Goal: Task Accomplishment & Management: Manage account settings

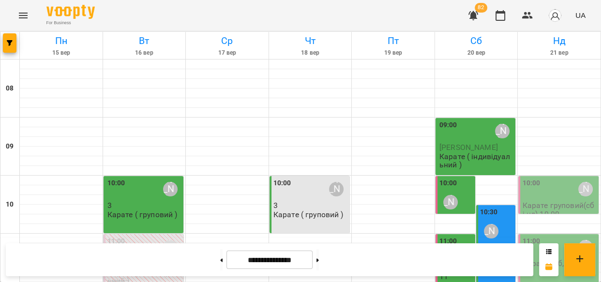
scroll to position [208, 0]
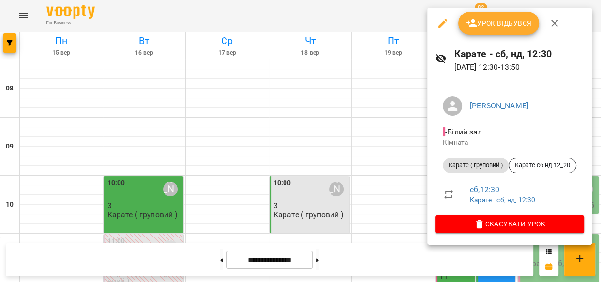
click at [484, 22] on span "Урок відбувся" at bounding box center [499, 23] width 66 height 12
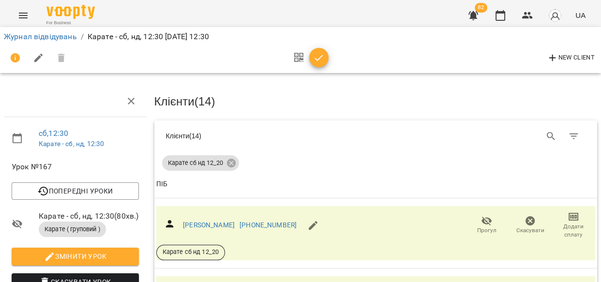
click at [482, 222] on icon "button" at bounding box center [487, 220] width 11 height 9
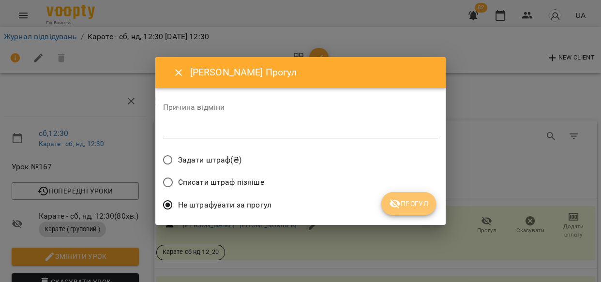
click at [404, 204] on span "Прогул" at bounding box center [408, 204] width 39 height 12
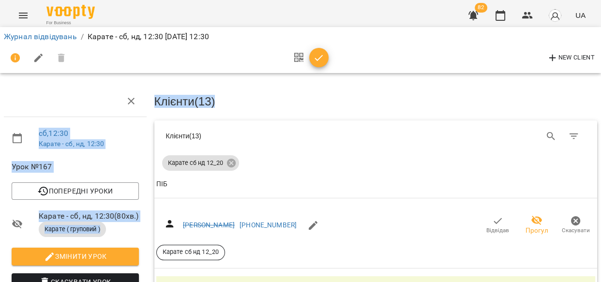
scroll to position [0, 4]
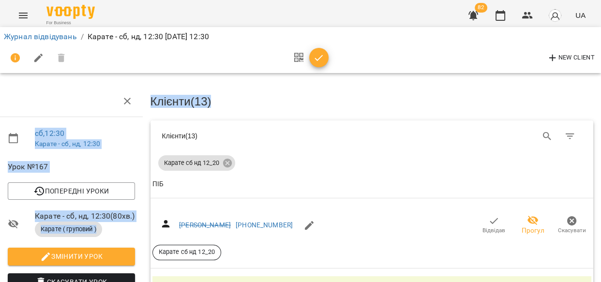
click at [570, 98] on h3 "Клієнти ( 13 )" at bounding box center [373, 101] width 444 height 13
click at [584, 95] on h3 "Клієнти ( 13 )" at bounding box center [373, 101] width 444 height 13
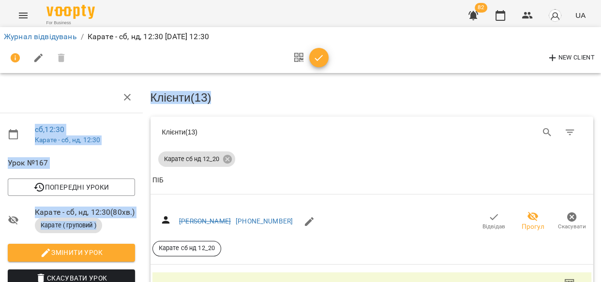
scroll to position [140, 4]
click at [477, 281] on icon "button" at bounding box center [483, 287] width 12 height 12
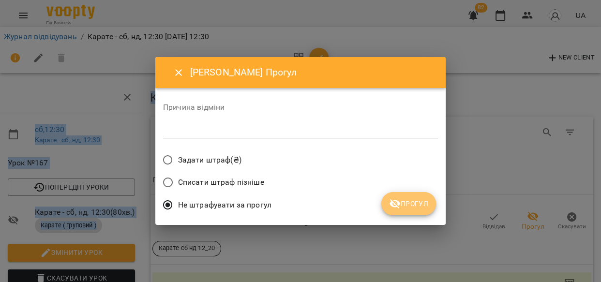
click at [409, 198] on span "Прогул" at bounding box center [408, 204] width 39 height 12
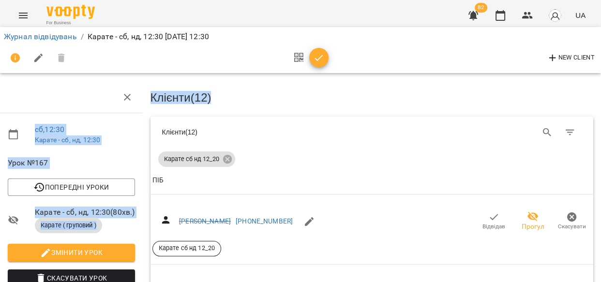
scroll to position [475, 4]
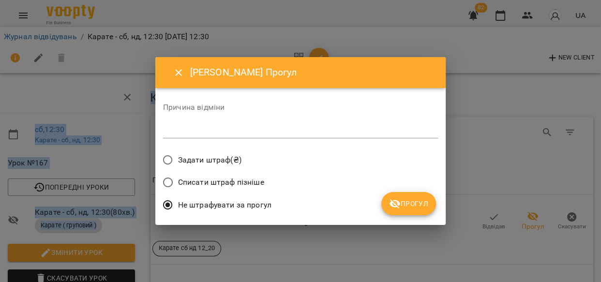
click at [404, 208] on span "Прогул" at bounding box center [408, 204] width 39 height 12
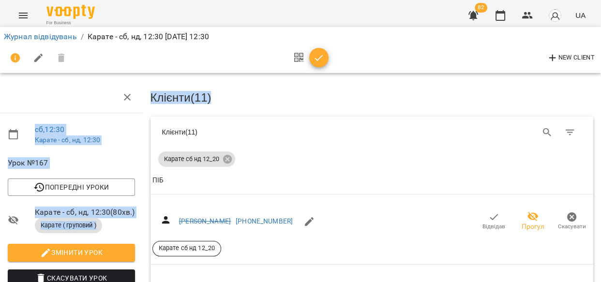
scroll to position [704, 4]
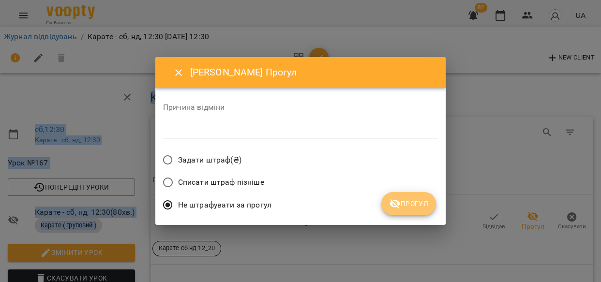
click at [418, 198] on span "Прогул" at bounding box center [408, 204] width 39 height 12
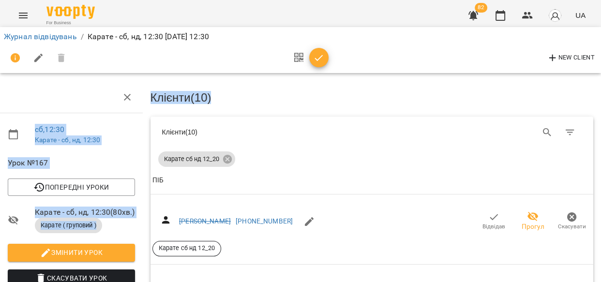
scroll to position [792, 4]
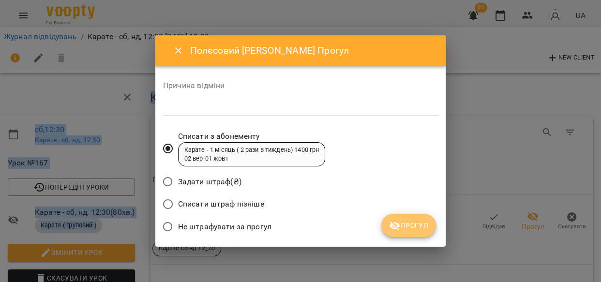
click at [421, 220] on span "Прогул" at bounding box center [408, 226] width 39 height 12
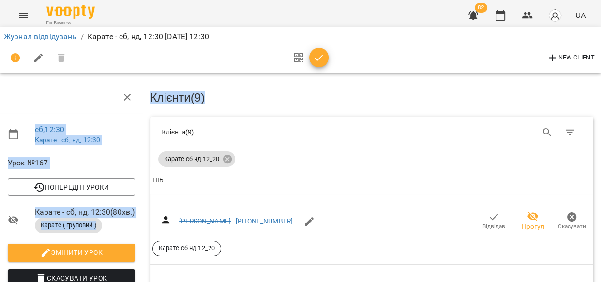
scroll to position [1074, 4]
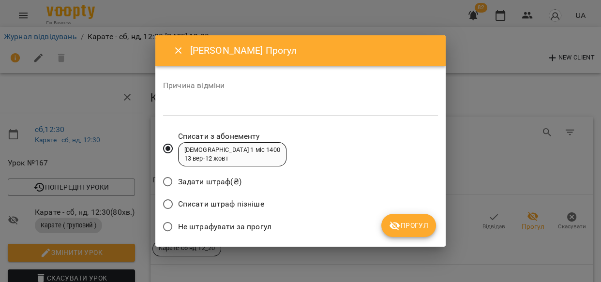
click at [415, 220] on span "Прогул" at bounding box center [408, 226] width 39 height 12
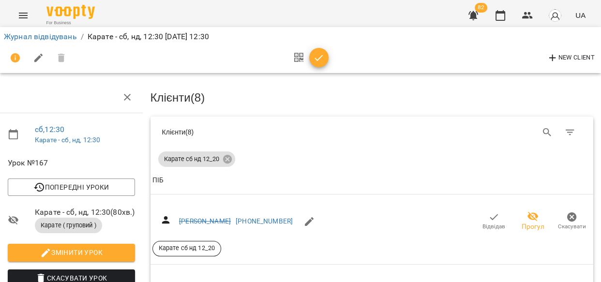
scroll to position [0, 4]
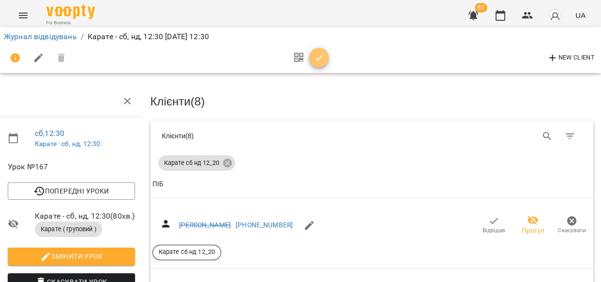
click at [318, 48] on button "button" at bounding box center [318, 57] width 19 height 19
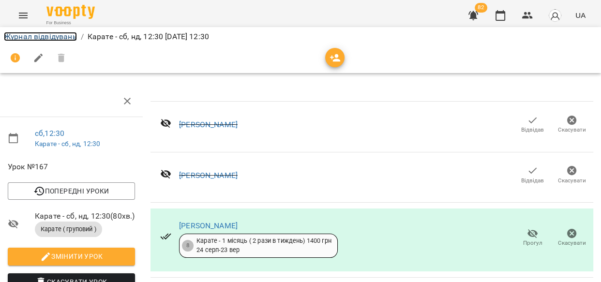
click at [44, 36] on link "Журнал відвідувань" at bounding box center [40, 36] width 73 height 9
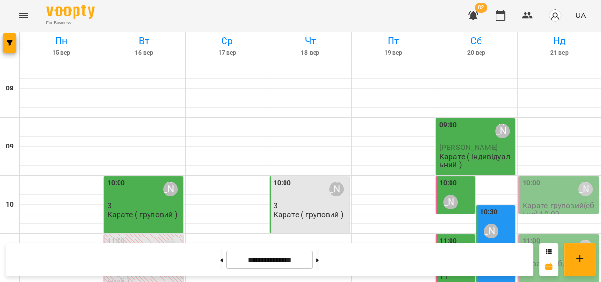
scroll to position [213, 0]
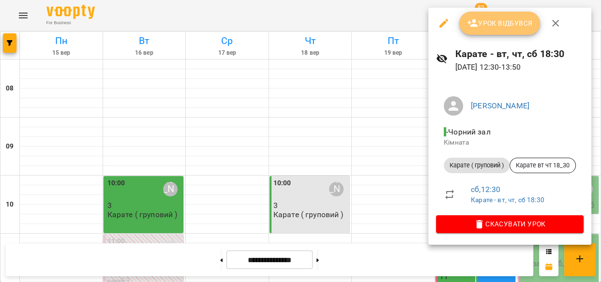
click at [495, 17] on span "Урок відбувся" at bounding box center [500, 23] width 66 height 12
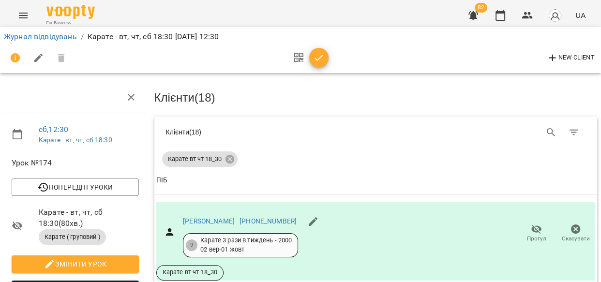
scroll to position [123, 0]
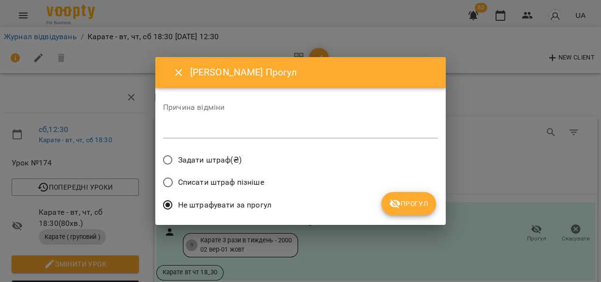
click at [409, 205] on span "Прогул" at bounding box center [408, 204] width 39 height 12
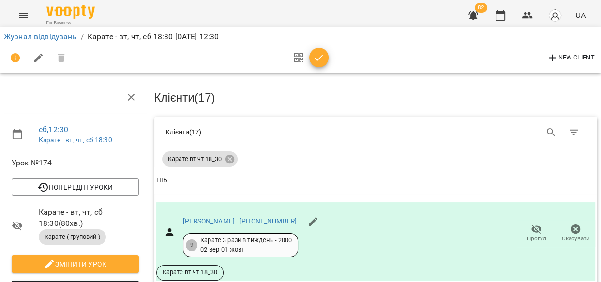
scroll to position [176, 0]
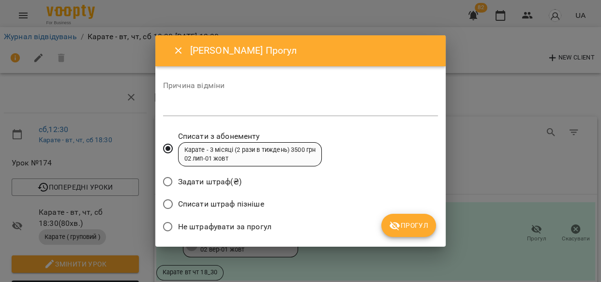
click at [409, 221] on span "Прогул" at bounding box center [408, 226] width 39 height 12
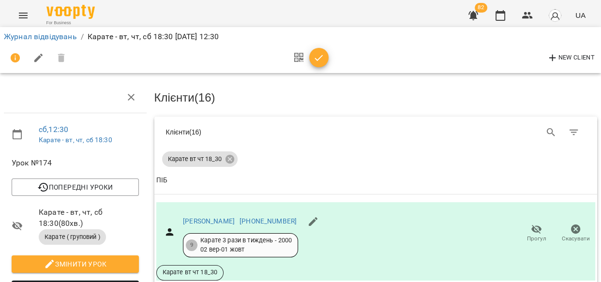
scroll to position [387, 0]
drag, startPoint x: 599, startPoint y: 270, endPoint x: 102, endPoint y: 142, distance: 513.0
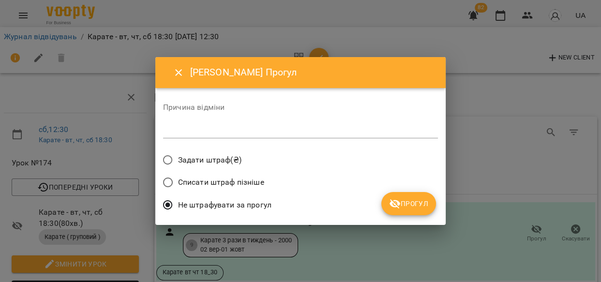
click at [414, 200] on span "Прогул" at bounding box center [408, 204] width 39 height 12
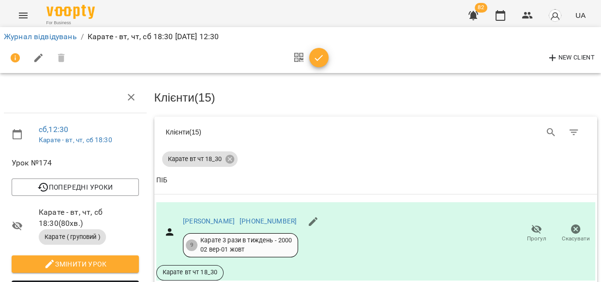
scroll to position [440, 0]
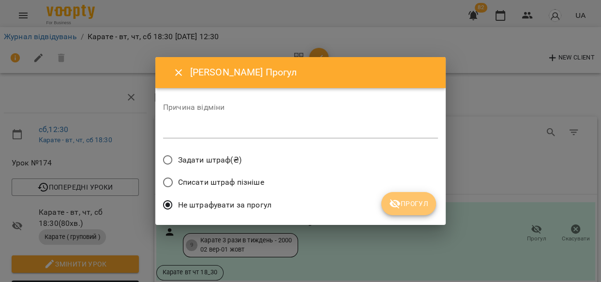
click at [399, 202] on icon "submit" at bounding box center [395, 204] width 11 height 9
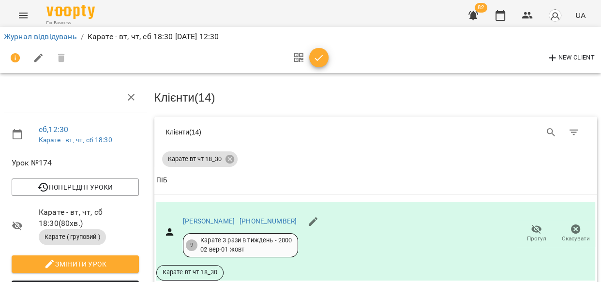
scroll to position [810, 0]
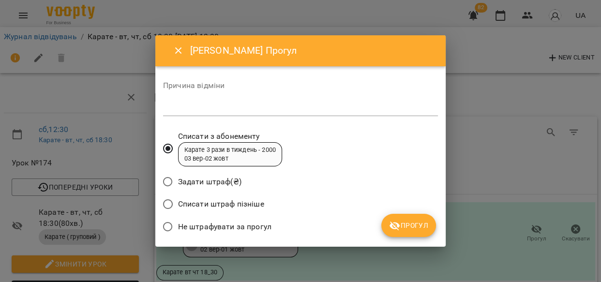
click at [416, 220] on span "Прогул" at bounding box center [408, 226] width 39 height 12
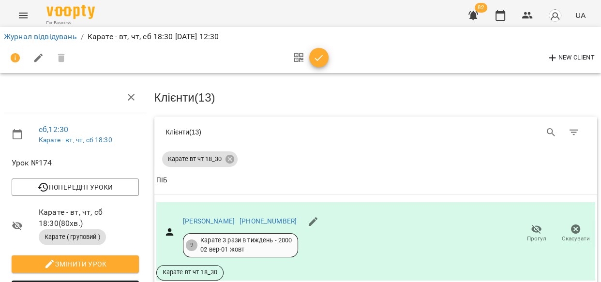
scroll to position [898, 0]
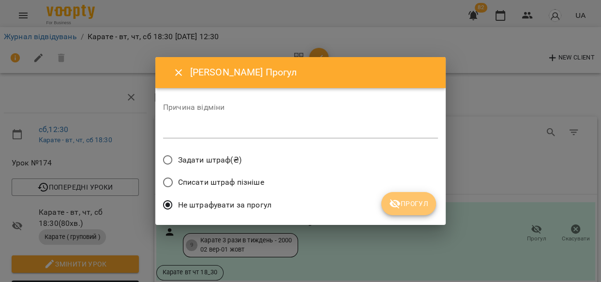
click at [396, 202] on icon "submit" at bounding box center [395, 204] width 12 height 12
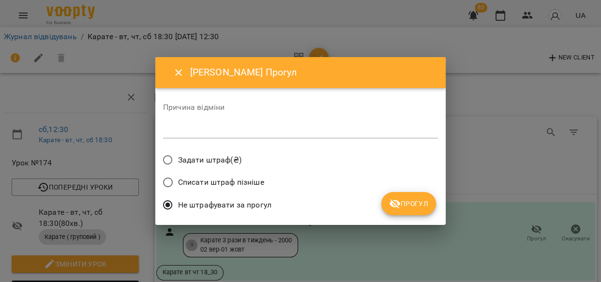
click at [407, 200] on span "Прогул" at bounding box center [408, 204] width 39 height 12
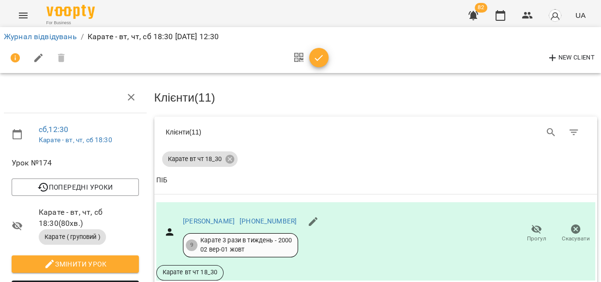
scroll to position [1323, 0]
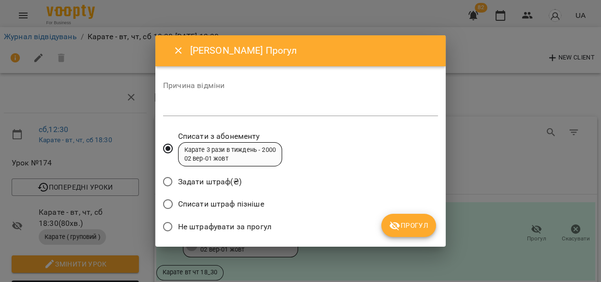
click at [418, 220] on span "Прогул" at bounding box center [408, 226] width 39 height 12
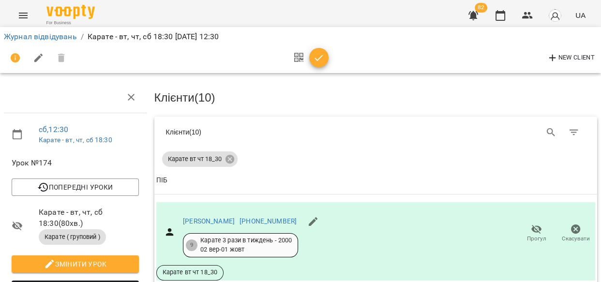
scroll to position [1411, 0]
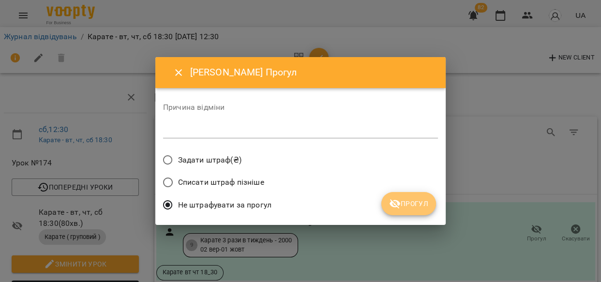
click at [401, 195] on button "Прогул" at bounding box center [409, 203] width 55 height 23
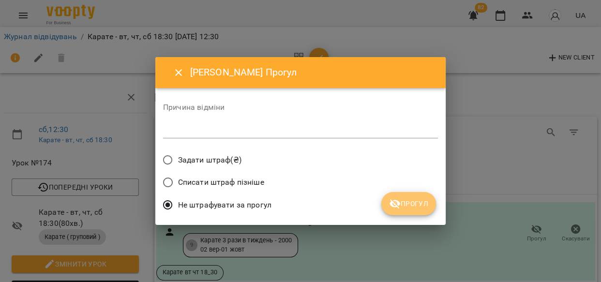
click at [415, 201] on span "Прогул" at bounding box center [408, 204] width 39 height 12
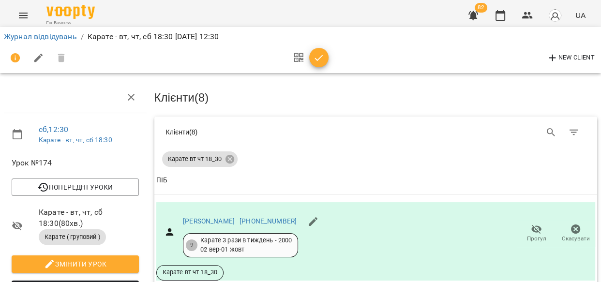
scroll to position [0, 0]
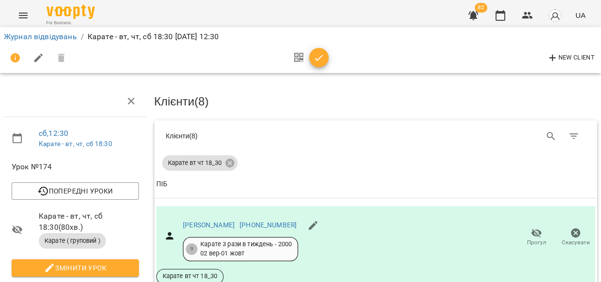
click at [314, 55] on icon "button" at bounding box center [319, 58] width 12 height 12
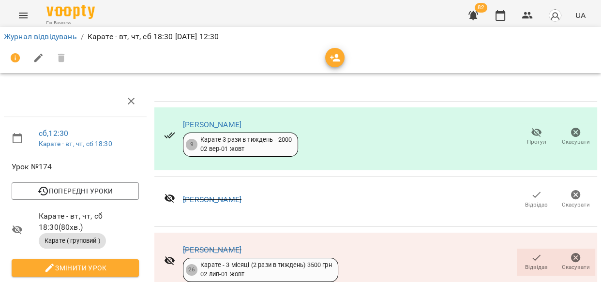
click at [392, 26] on div "Журнал відвідувань / Карате - вт, чт, сб 18:30 [DATE] 12:30" at bounding box center [300, 50] width 605 height 50
click at [331, 59] on icon "button" at bounding box center [336, 58] width 12 height 12
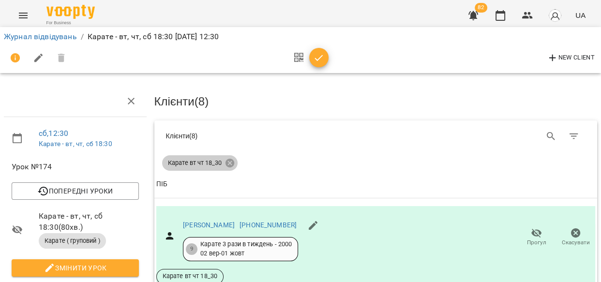
click at [230, 159] on icon at bounding box center [229, 163] width 9 height 9
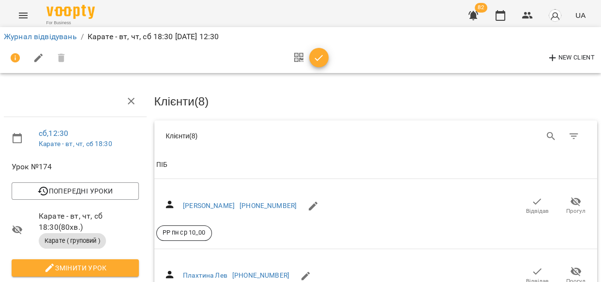
click at [228, 161] on span "ПІБ" at bounding box center [376, 165] width 440 height 12
click at [546, 132] on icon "Search" at bounding box center [552, 137] width 12 height 12
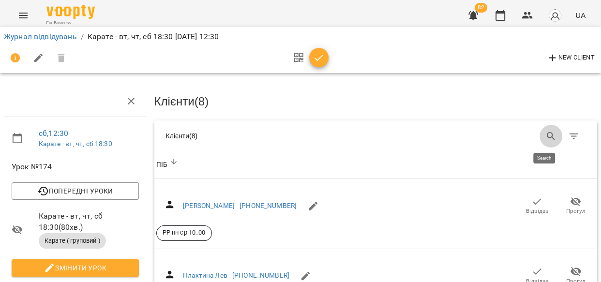
click at [546, 131] on icon "Search" at bounding box center [552, 137] width 12 height 12
click at [194, 137] on input "Search" at bounding box center [263, 132] width 165 height 15
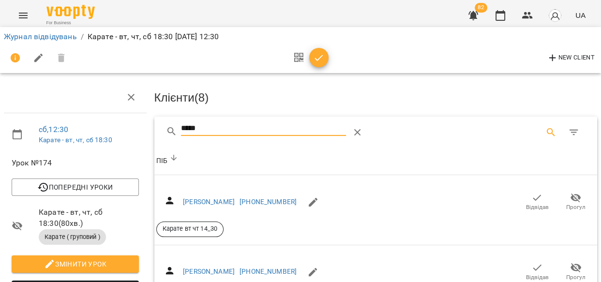
scroll to position [106, 0]
type input "*****"
click at [356, 127] on icon "Table Toolbar" at bounding box center [358, 133] width 12 height 12
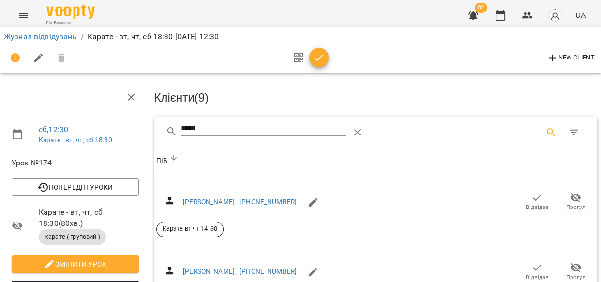
click at [356, 121] on div "*****" at bounding box center [288, 132] width 245 height 23
click at [354, 127] on div "Клієнти ( 9 )" at bounding box center [267, 132] width 203 height 10
click at [546, 127] on icon "Search" at bounding box center [552, 133] width 12 height 12
type input "***"
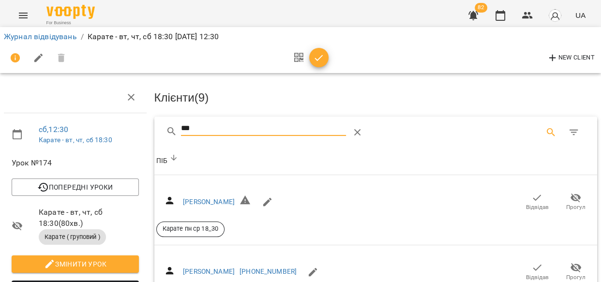
click at [533, 192] on icon "button" at bounding box center [538, 198] width 12 height 12
click at [533, 183] on div "[PERSON_NAME] Прогул Карате пн ср 18_30" at bounding box center [376, 210] width 440 height 54
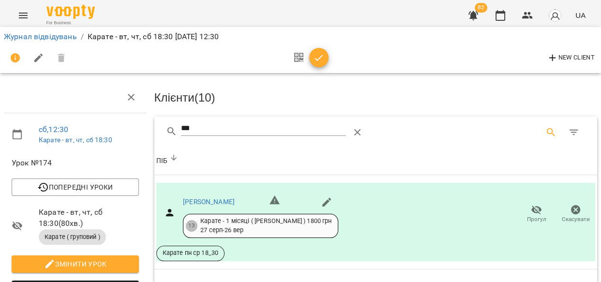
click at [320, 52] on icon "button" at bounding box center [319, 58] width 12 height 12
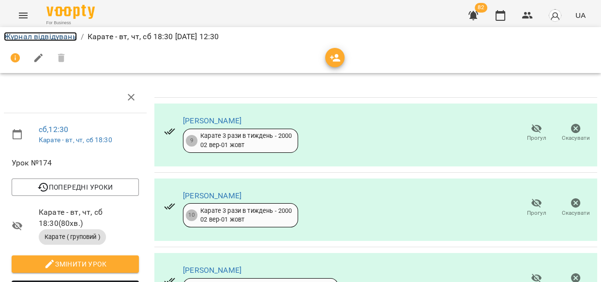
click at [34, 37] on link "Журнал відвідувань" at bounding box center [40, 36] width 73 height 9
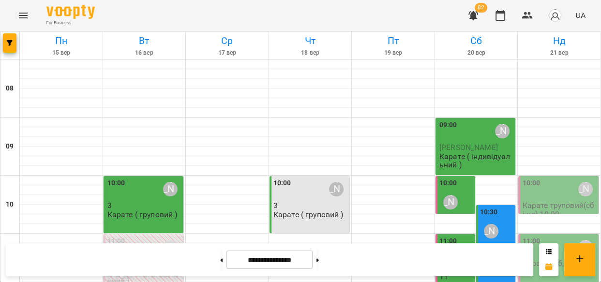
scroll to position [223, 0]
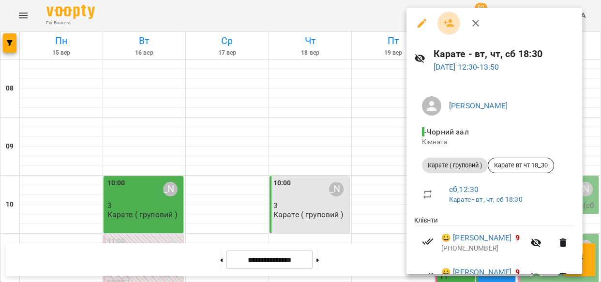
click at [446, 22] on icon "button" at bounding box center [449, 23] width 11 height 8
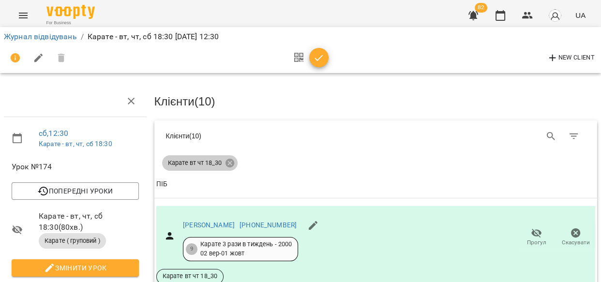
click at [227, 160] on icon at bounding box center [229, 163] width 9 height 9
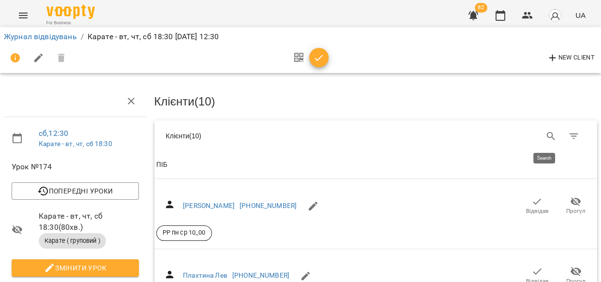
click at [546, 134] on icon "Search" at bounding box center [552, 137] width 12 height 12
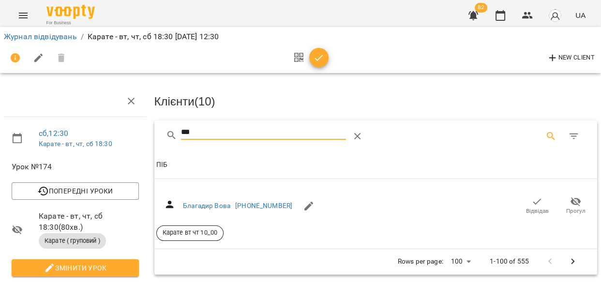
type input "***"
click at [534, 203] on icon "button" at bounding box center [538, 202] width 8 height 6
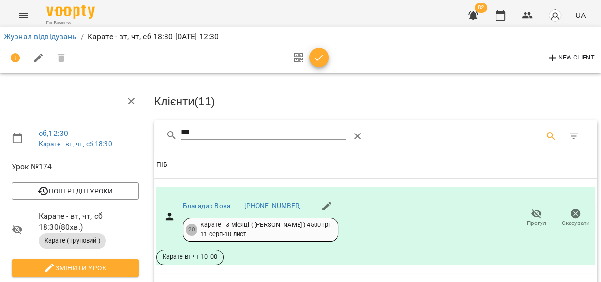
click at [317, 54] on icon "button" at bounding box center [319, 58] width 12 height 12
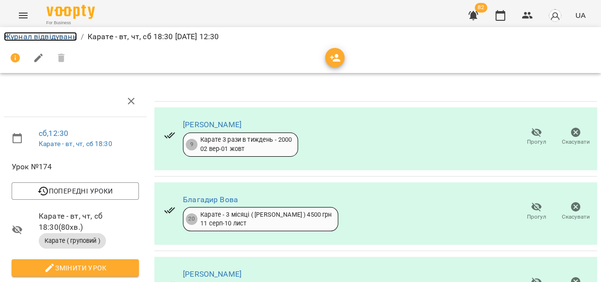
click at [21, 33] on link "Журнал відвідувань" at bounding box center [40, 36] width 73 height 9
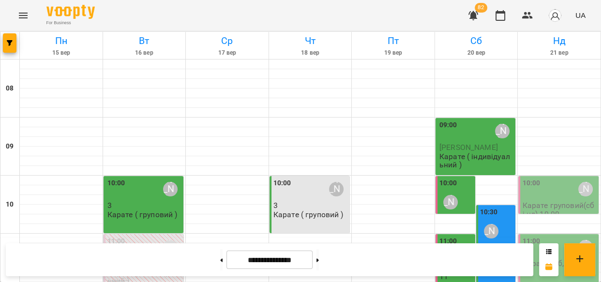
scroll to position [296, 0]
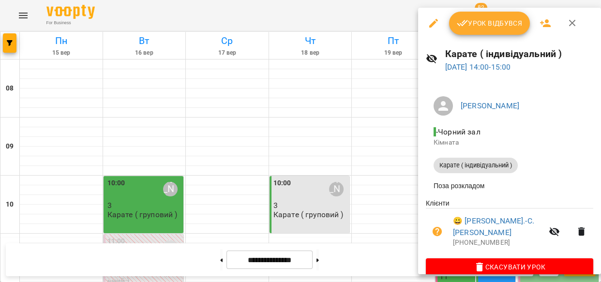
click at [569, 22] on icon "button" at bounding box center [573, 23] width 12 height 12
